Goal: Transaction & Acquisition: Purchase product/service

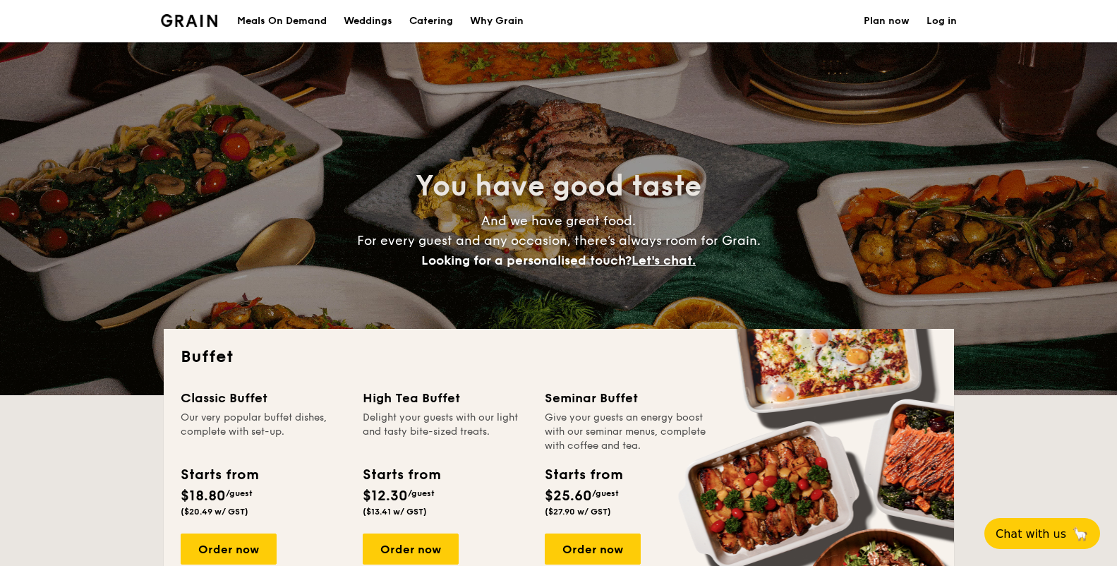
select select
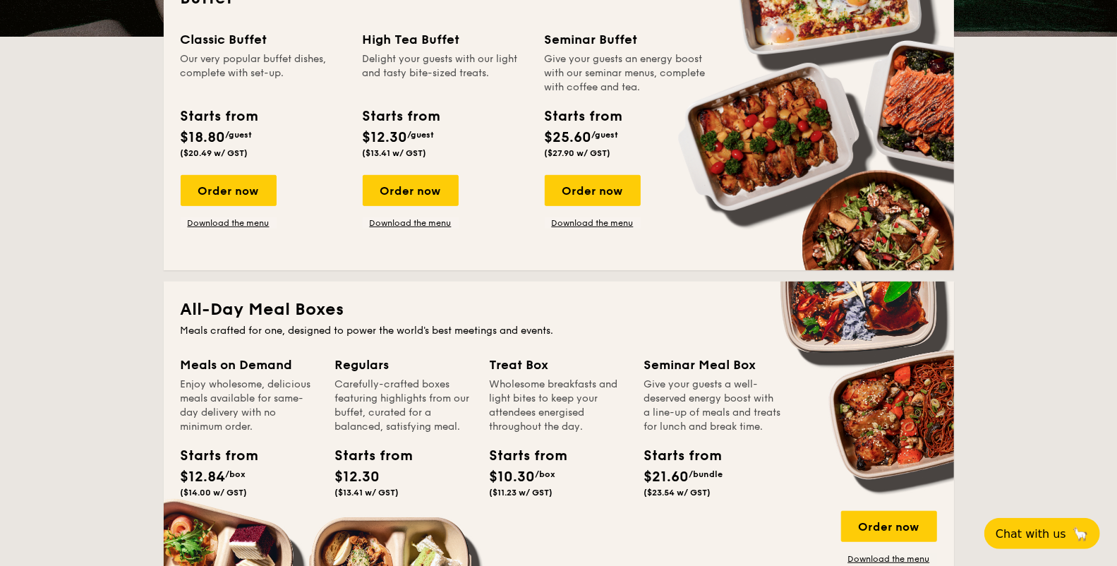
scroll to position [351, 0]
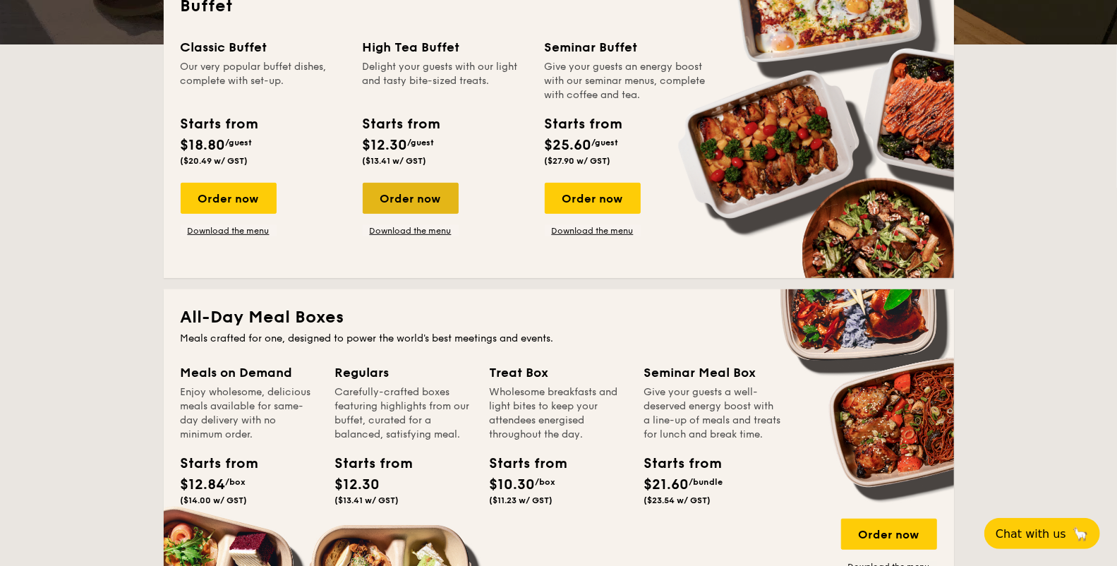
click at [414, 203] on div "Order now" at bounding box center [411, 198] width 96 height 31
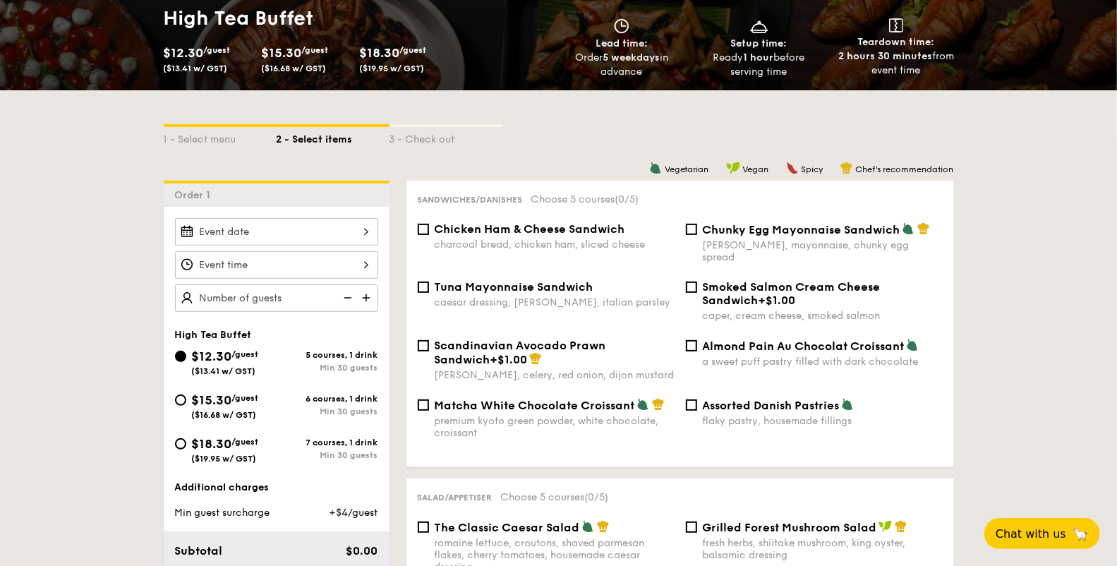
scroll to position [228, 0]
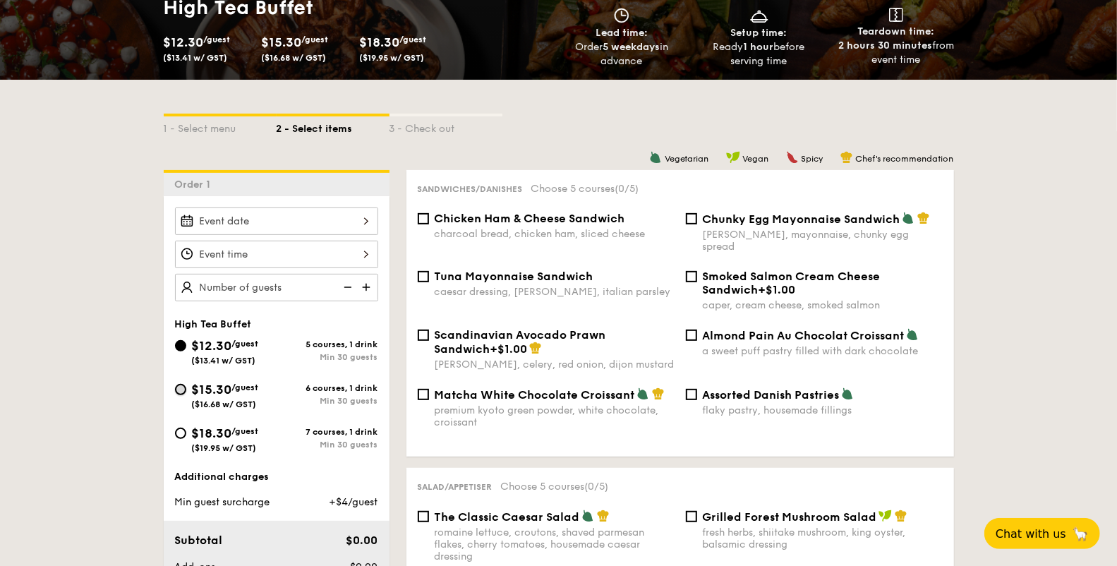
click at [183, 385] on input "$15.30 /guest ($16.68 w/ GST) 6 courses, 1 drink Min 30 guests" at bounding box center [180, 389] width 11 height 11
radio input "true"
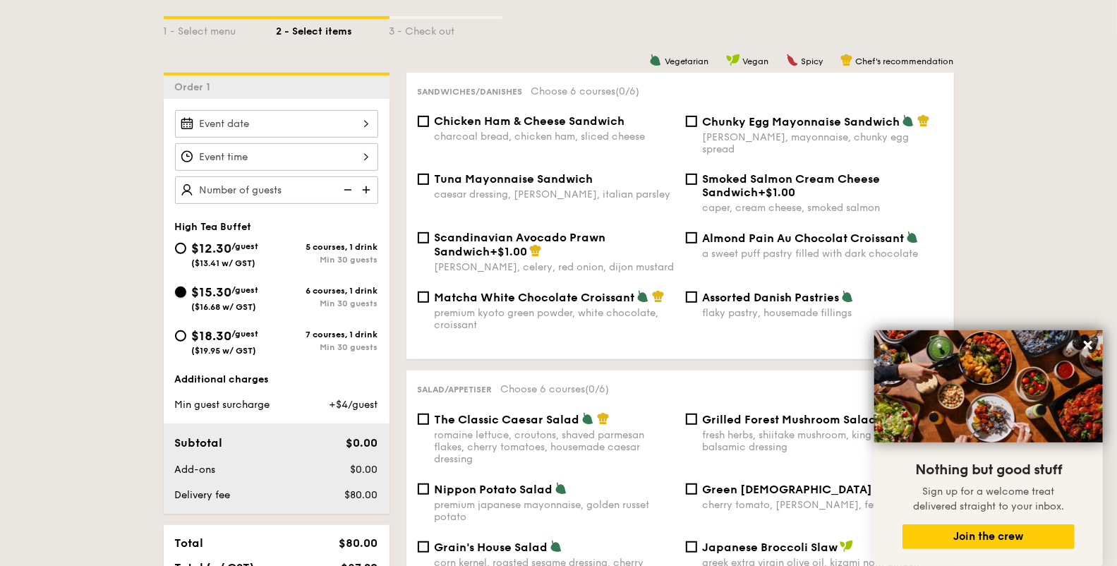
scroll to position [0, 0]
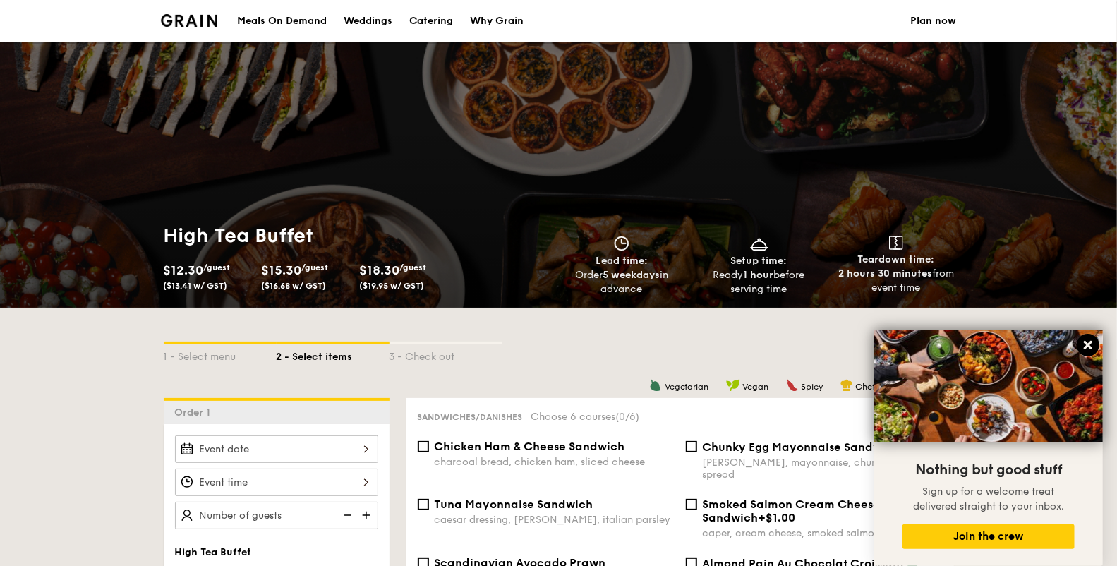
click at [1087, 344] on icon at bounding box center [1088, 345] width 8 height 8
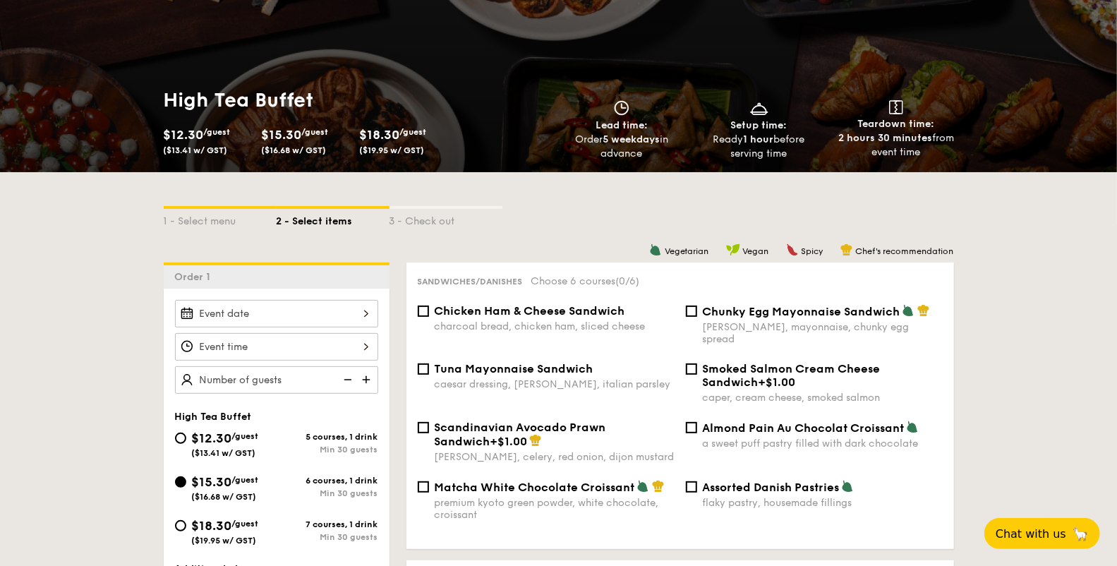
scroll to position [175, 0]
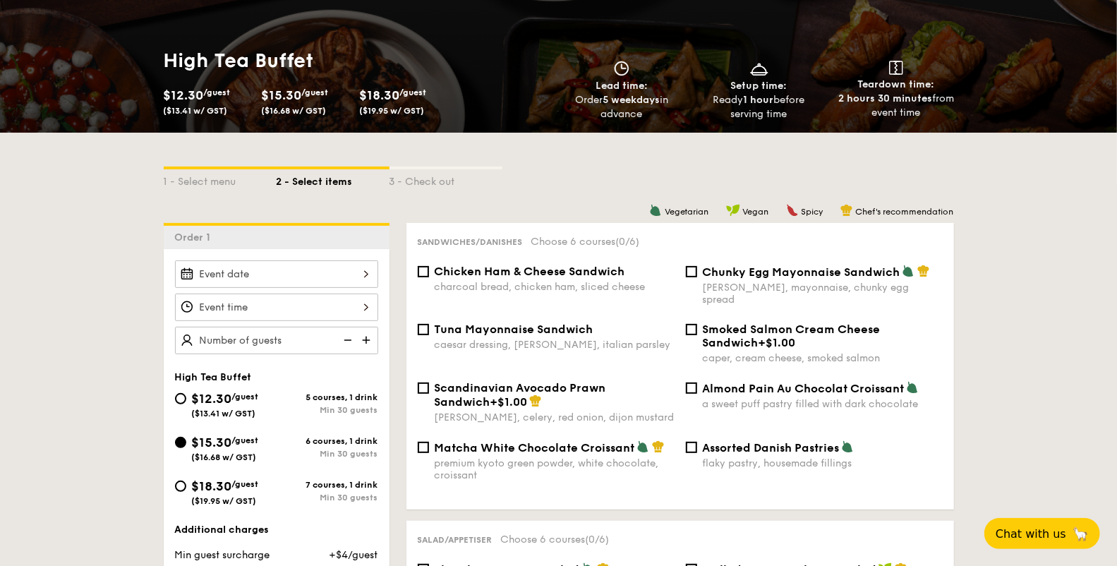
click at [311, 271] on div "2025 Sep [DATE] Tue Wed Thu Fri Sat Sun 1 2 3 4 5 6 7 8 9 10 11 12 13 14 15 16 …" at bounding box center [276, 274] width 203 height 28
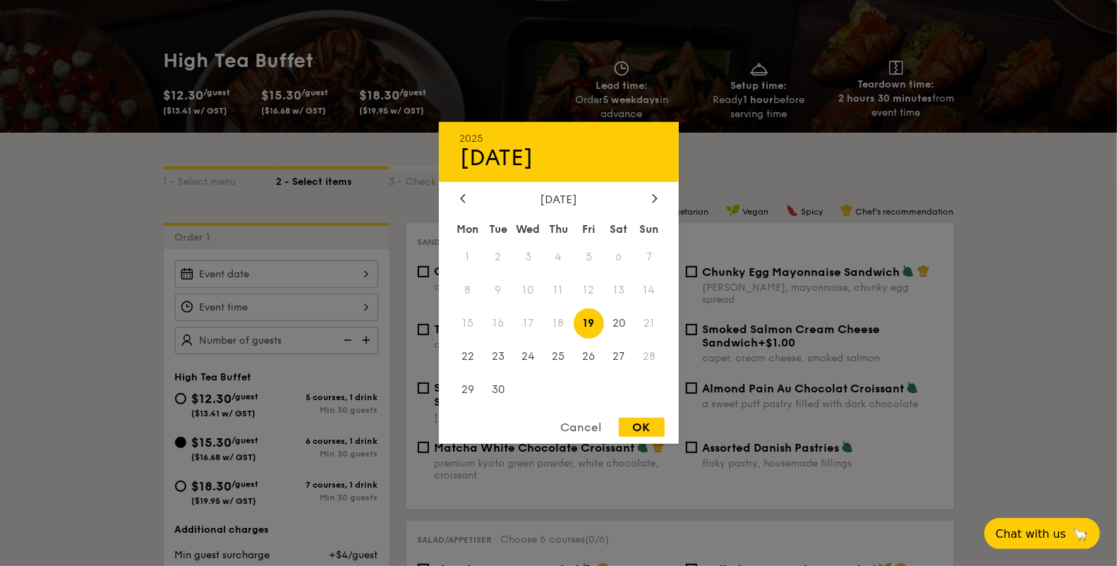
click at [783, 149] on div at bounding box center [558, 283] width 1117 height 566
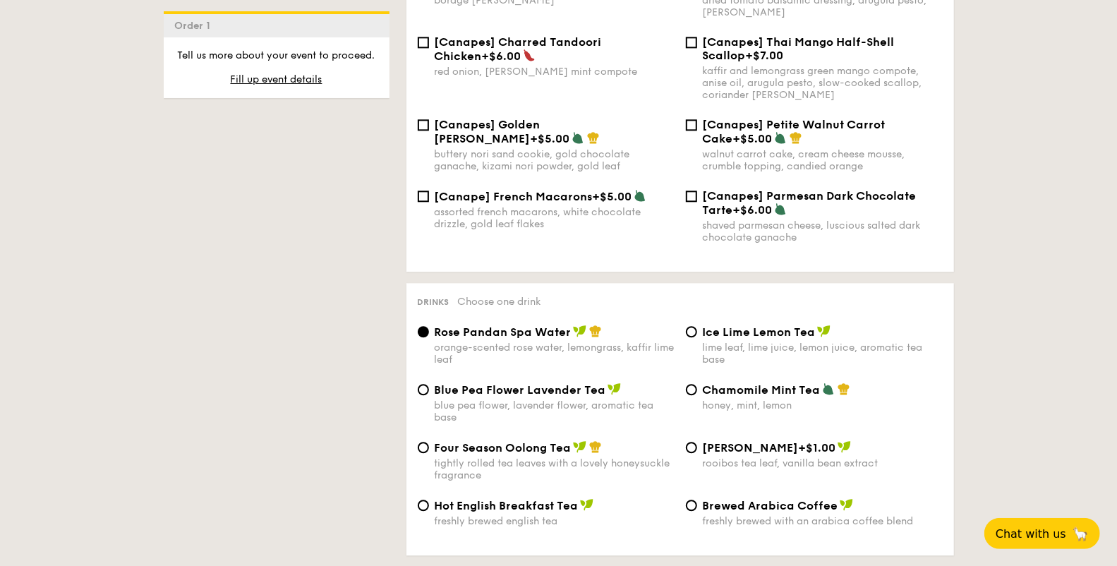
scroll to position [2552, 0]
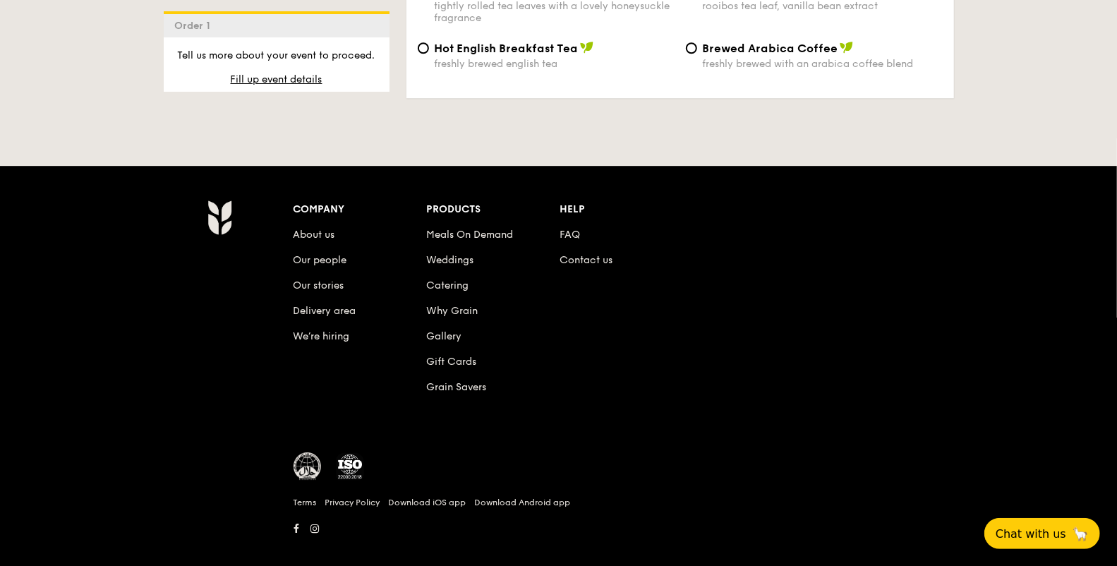
click at [567, 219] on li "FAQ" at bounding box center [626, 231] width 133 height 25
click at [567, 229] on link "FAQ" at bounding box center [570, 235] width 20 height 12
